Goal: Unclear

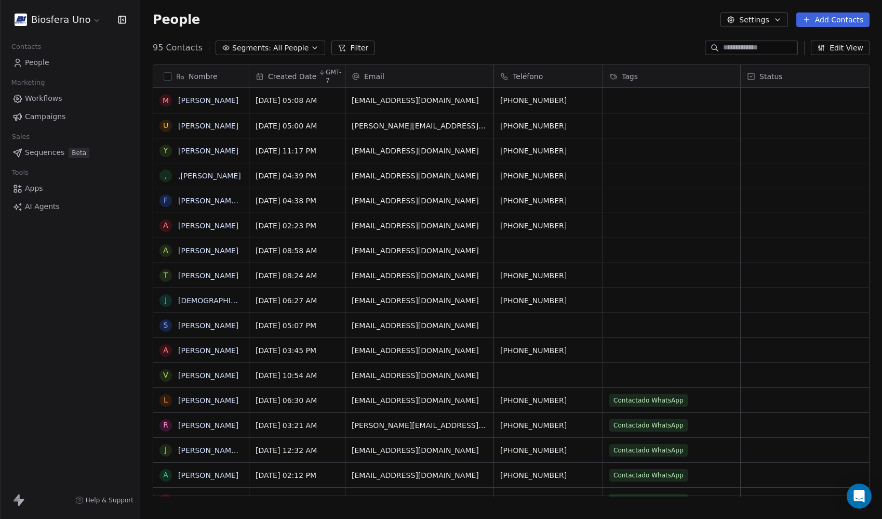
scroll to position [449, 734]
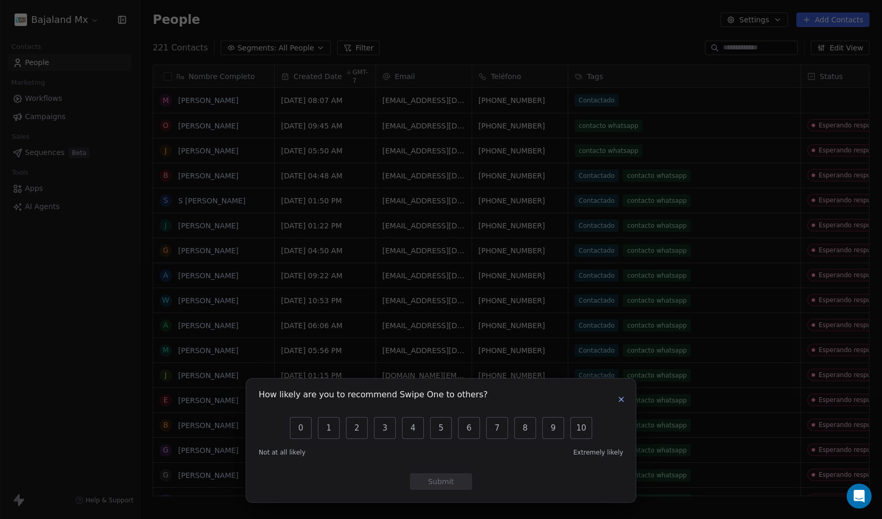
scroll to position [449, 734]
